Goal: Task Accomplishment & Management: Manage account settings

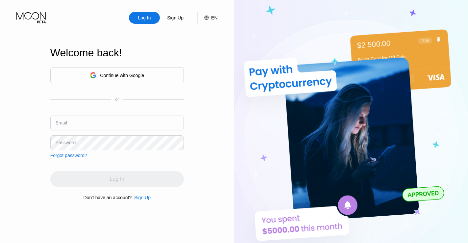
click at [126, 124] on input "text" at bounding box center [117, 122] width 134 height 15
type input "[EMAIL_ADDRESS][DOMAIN_NAME]"
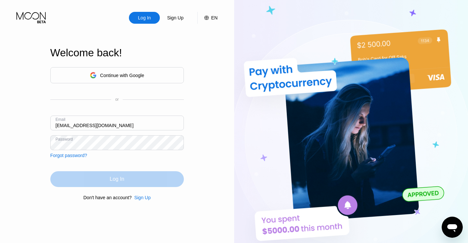
click at [125, 180] on div "Log In" at bounding box center [117, 179] width 134 height 16
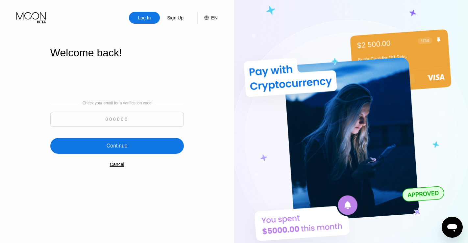
click at [124, 121] on input at bounding box center [117, 119] width 134 height 15
paste input "682098"
type input "682098"
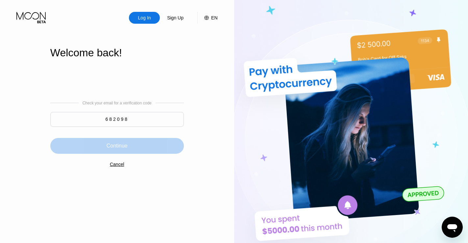
click at [143, 145] on div "Continue" at bounding box center [117, 146] width 134 height 16
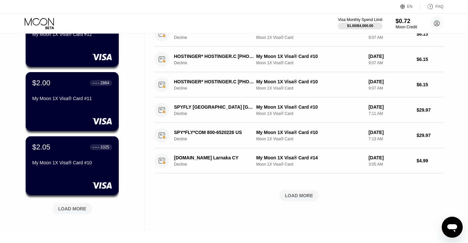
scroll to position [221, 0]
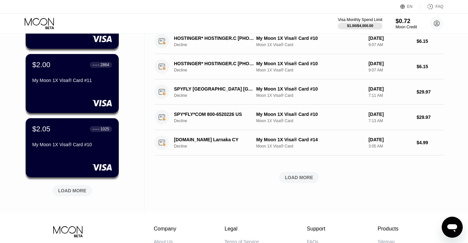
click at [74, 191] on div "LOAD MORE" at bounding box center [72, 191] width 28 height 6
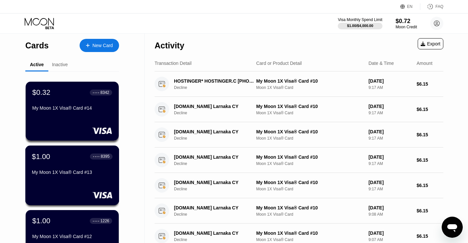
scroll to position [0, 0]
